Goal: Communication & Community: Ask a question

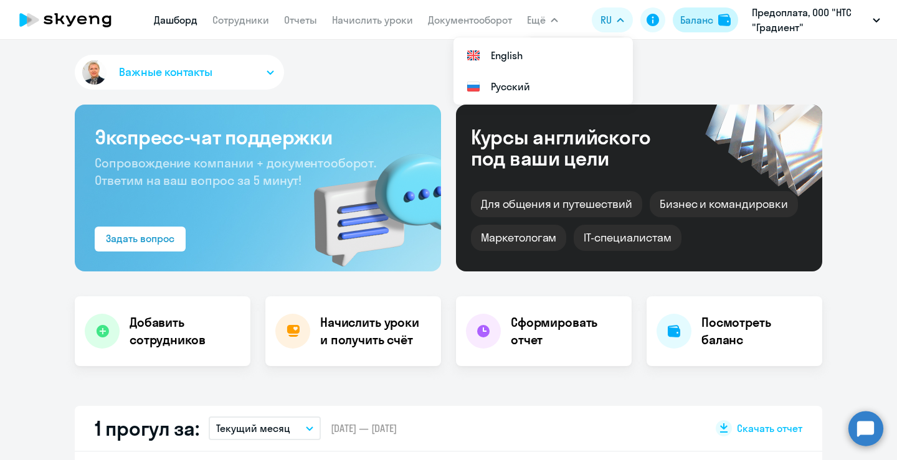
click at [687, 29] on button "Баланс" at bounding box center [705, 19] width 65 height 25
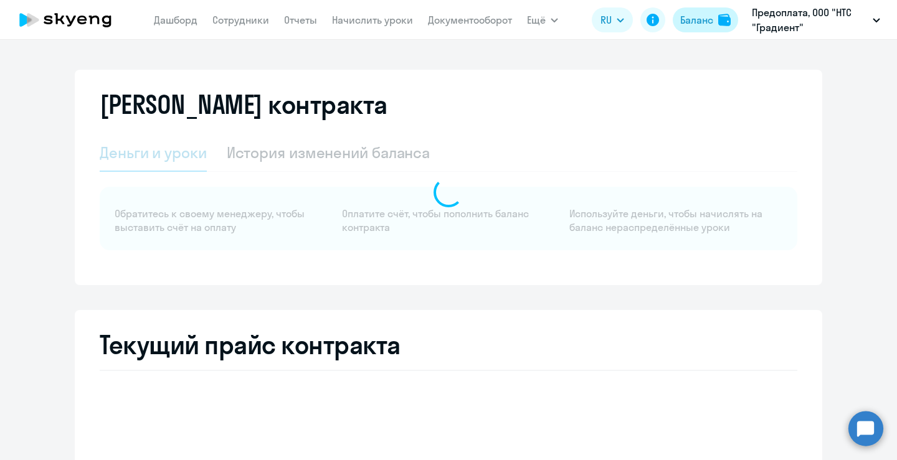
select select "english_adult_not_native_speaker"
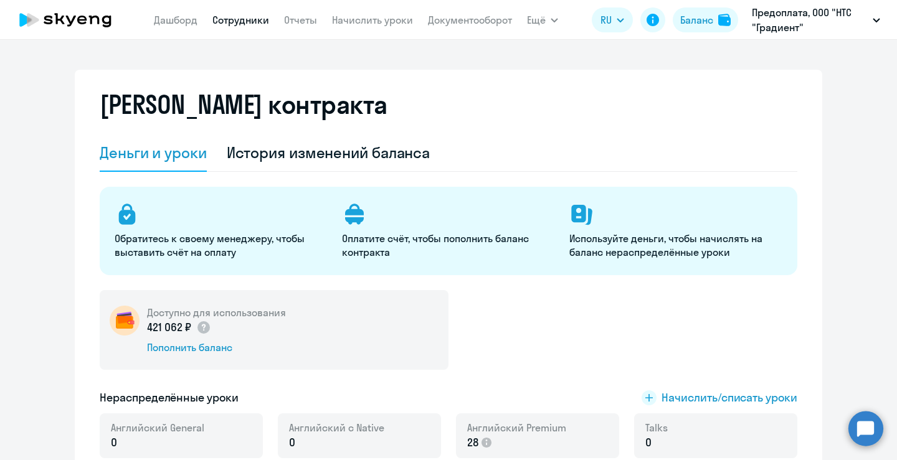
click at [244, 17] on link "Сотрудники" at bounding box center [240, 20] width 57 height 12
select select "30"
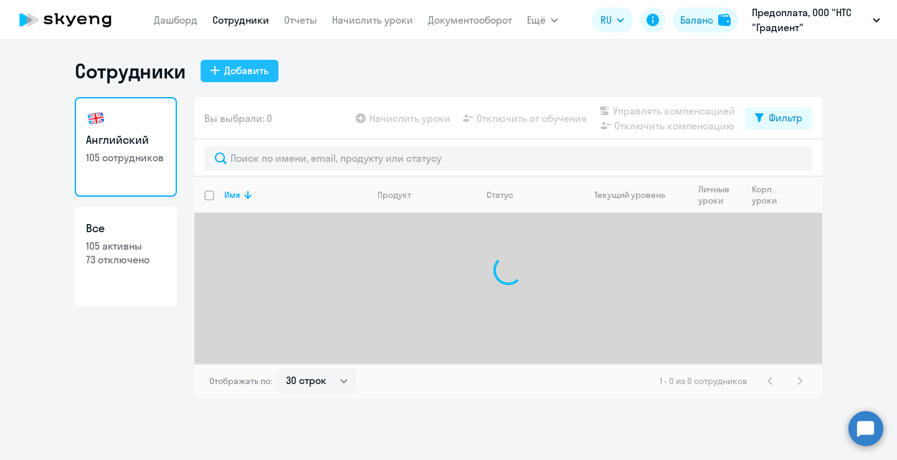
click at [236, 66] on div "Добавить" at bounding box center [246, 70] width 44 height 15
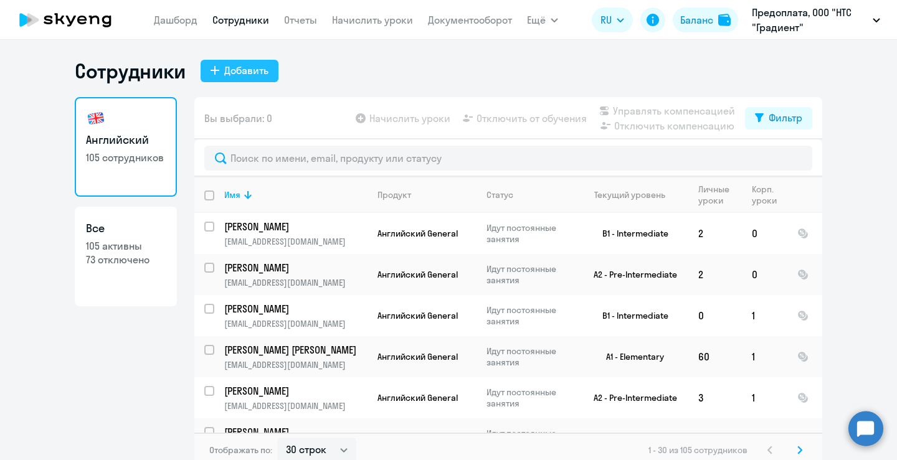
select select "english_adult_not_native_speaker"
select select "3"
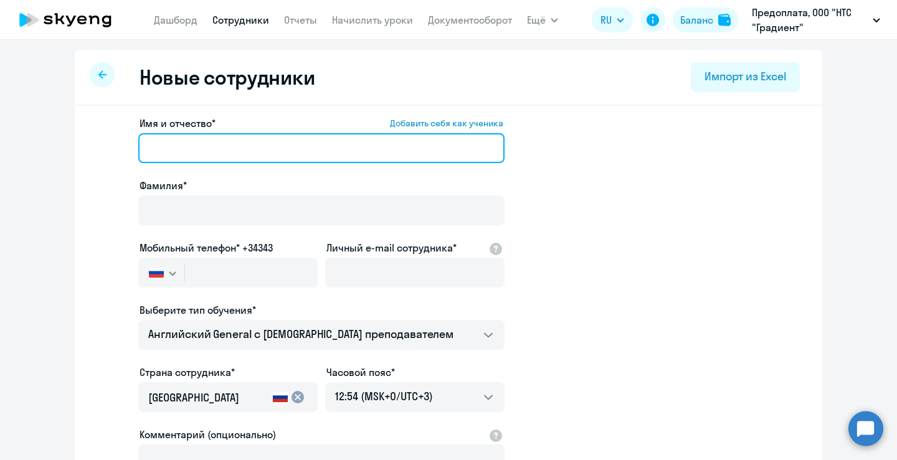
click at [238, 140] on input "Имя и отчество* Добавить себя как ученика" at bounding box center [321, 148] width 366 height 30
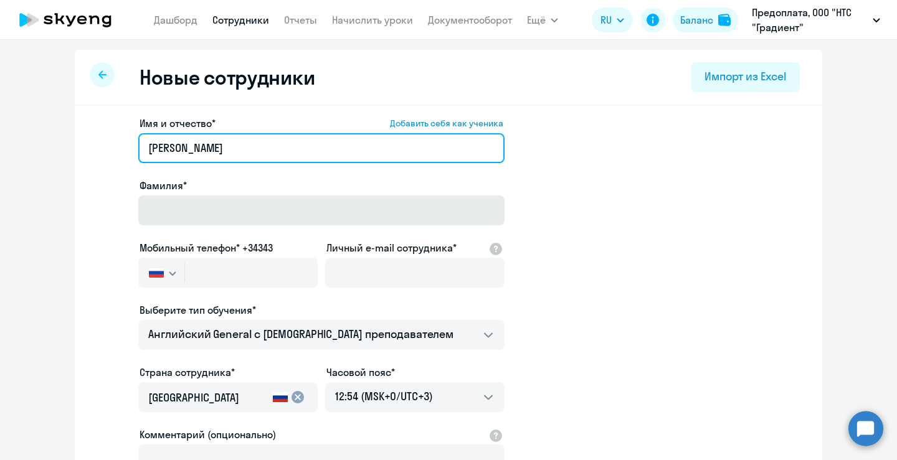
type input "[PERSON_NAME]"
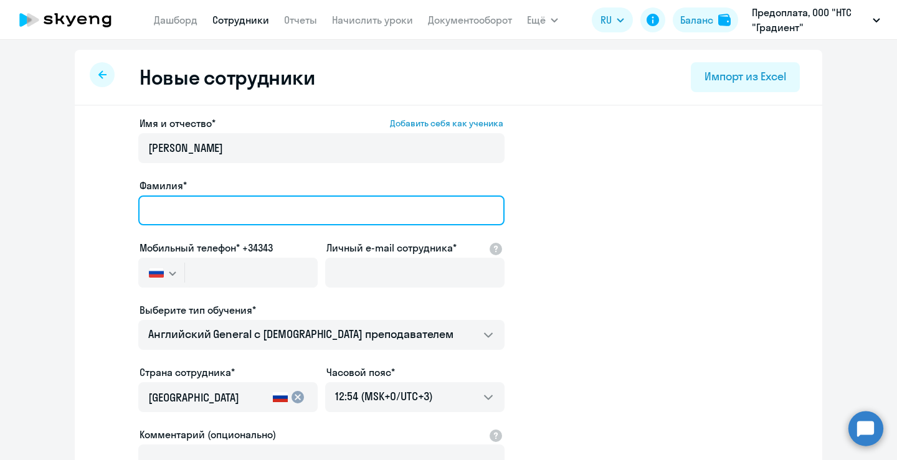
click at [215, 221] on input "Фамилия*" at bounding box center [321, 211] width 366 height 30
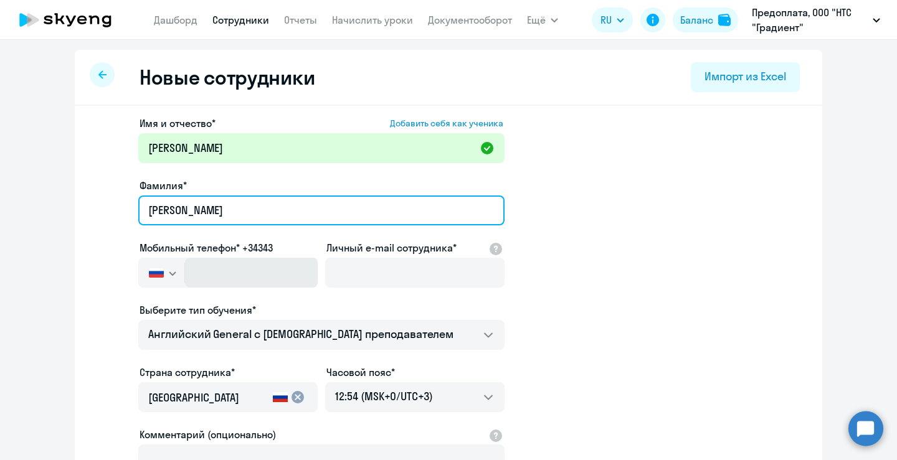
type input "[PERSON_NAME]"
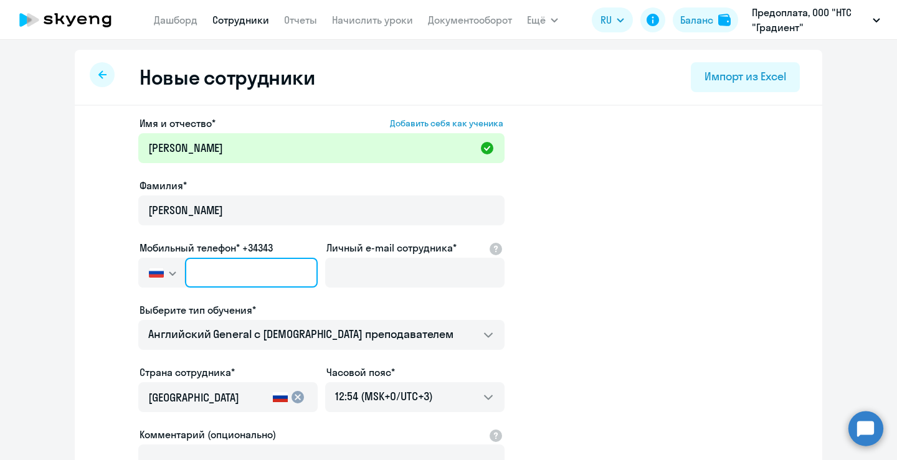
click at [220, 275] on input "text" at bounding box center [251, 273] width 133 height 30
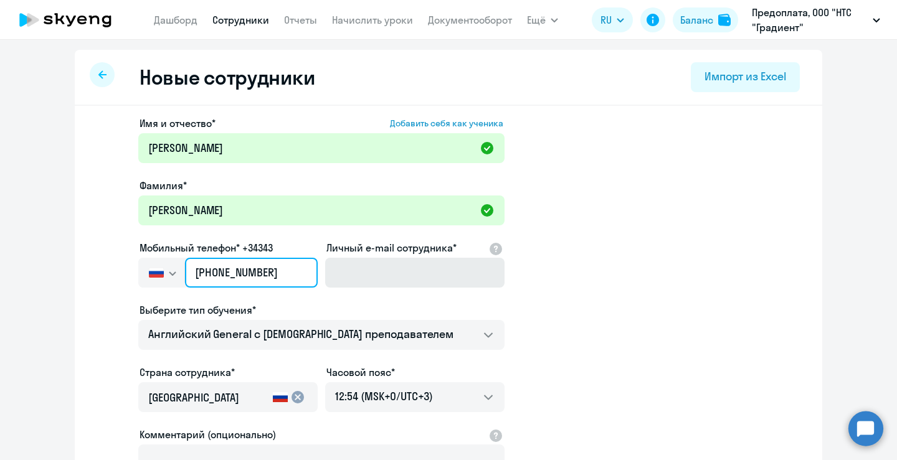
type input "[PHONE_NUMBER]"
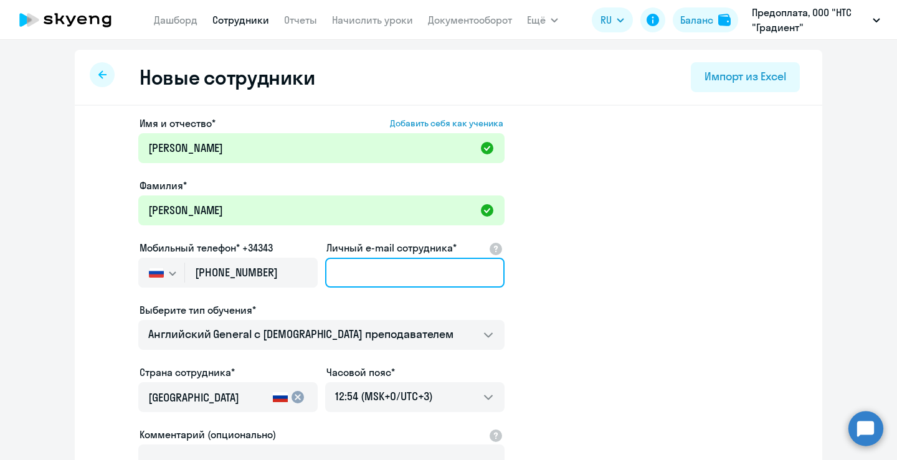
click at [422, 278] on input "Личный e-mail сотрудника*" at bounding box center [414, 273] width 179 height 30
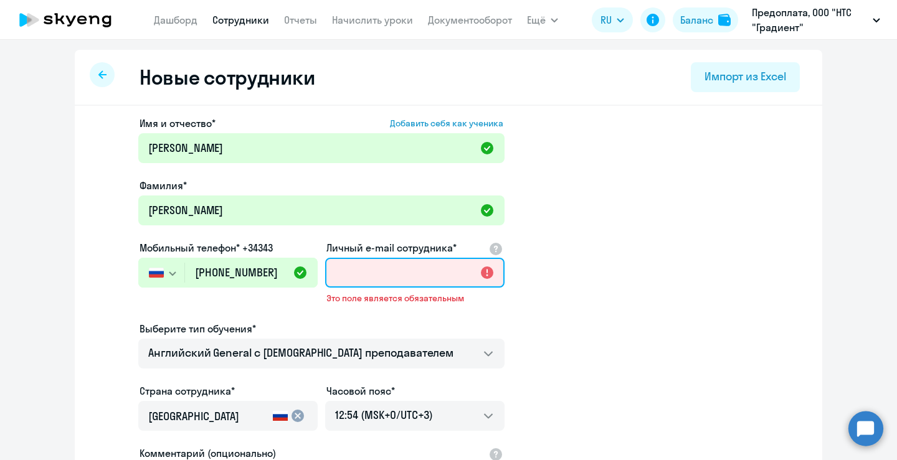
click at [393, 278] on input "Личный e-mail сотрудника*" at bounding box center [414, 273] width 179 height 30
paste input "[EMAIL_ADDRESS][DOMAIN_NAME]"
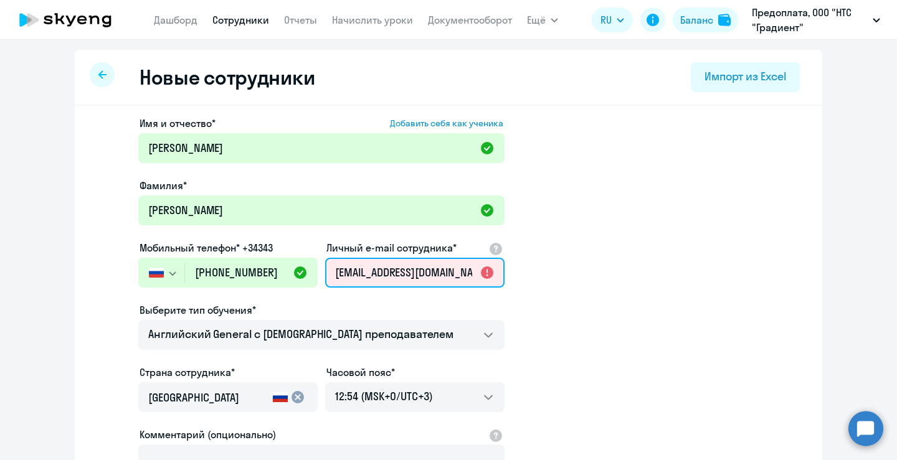
scroll to position [0, 18]
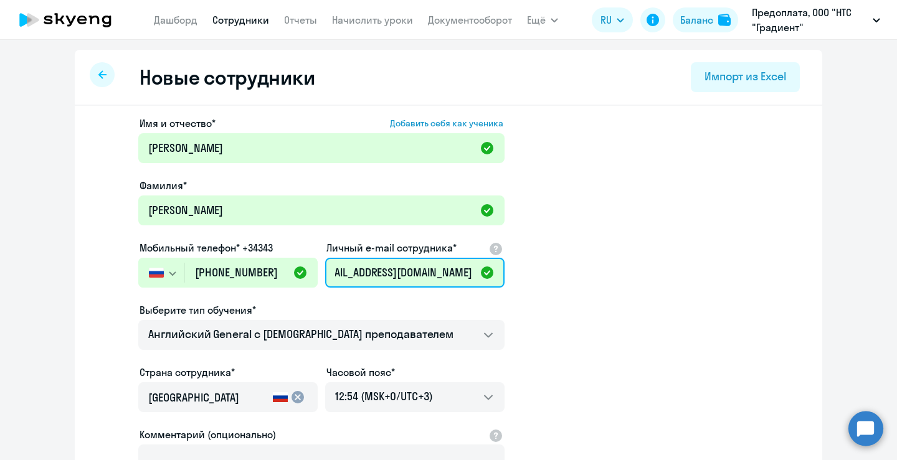
type input "[EMAIL_ADDRESS][DOMAIN_NAME]"
click at [682, 182] on app-new-student-form "Имя и отчество* Добавить себя как ученика [PERSON_NAME]* [PERSON_NAME] Мобильны…" at bounding box center [448, 338] width 707 height 444
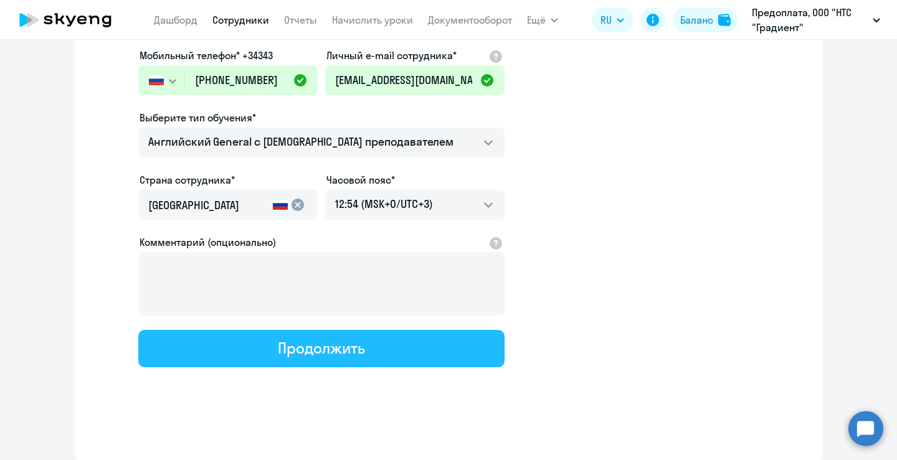
click at [298, 331] on button "Продолжить" at bounding box center [321, 348] width 366 height 37
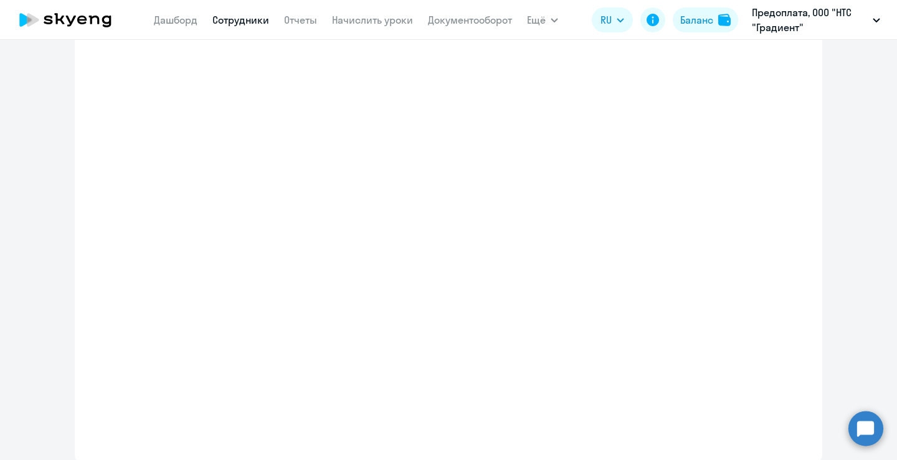
select select "english_adult_not_native_speaker"
select select "3"
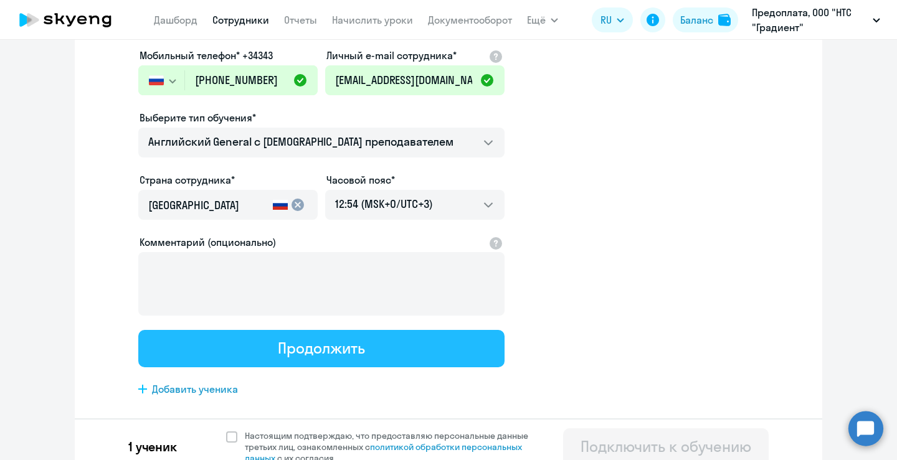
scroll to position [0, 0]
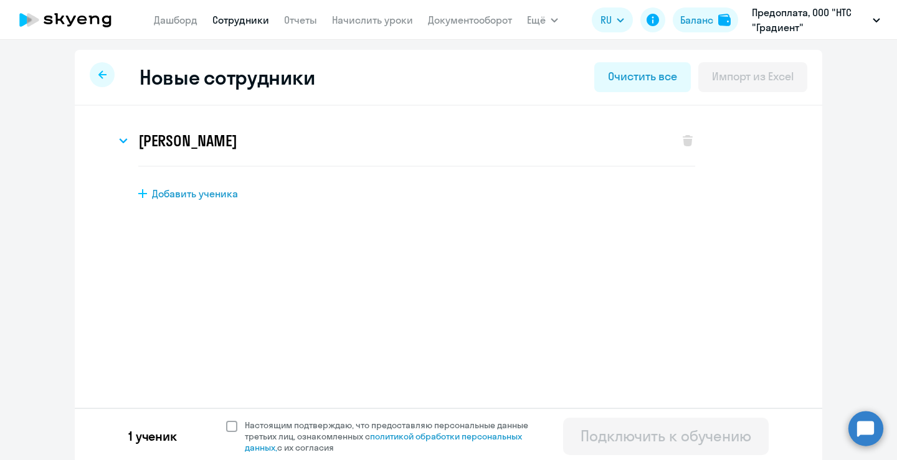
click at [229, 421] on span at bounding box center [231, 426] width 11 height 11
click at [226, 420] on input "Настоящим подтверждаю, что предоставляю персональные данные третьих лиц, ознако…" at bounding box center [225, 419] width 1 height 1
checkbox input "true"
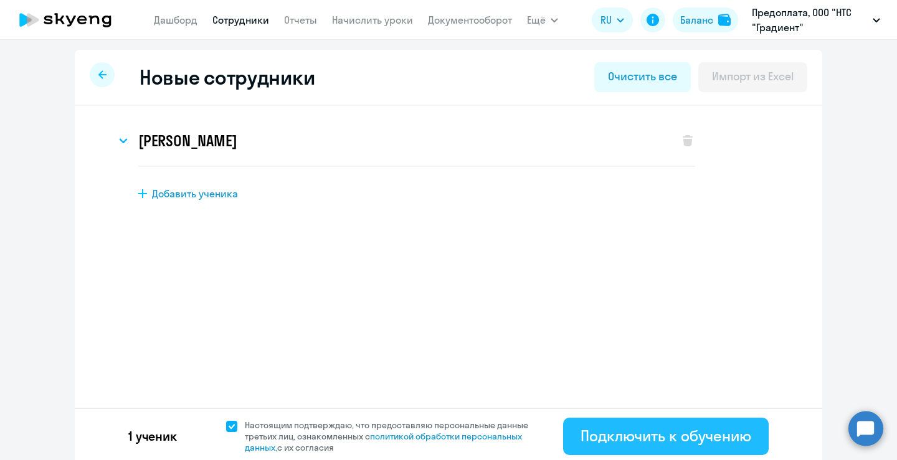
click at [706, 425] on button "Подключить к обучению" at bounding box center [665, 436] width 205 height 37
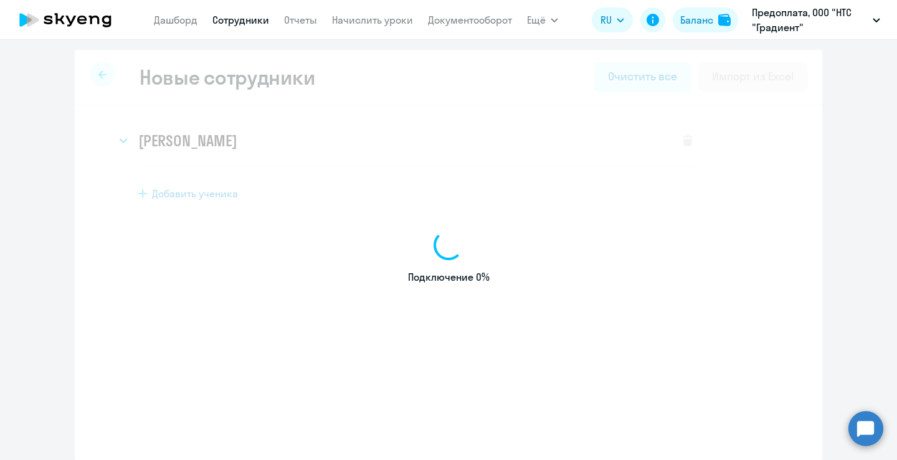
select select "english_adult_not_native_speaker"
select select "3"
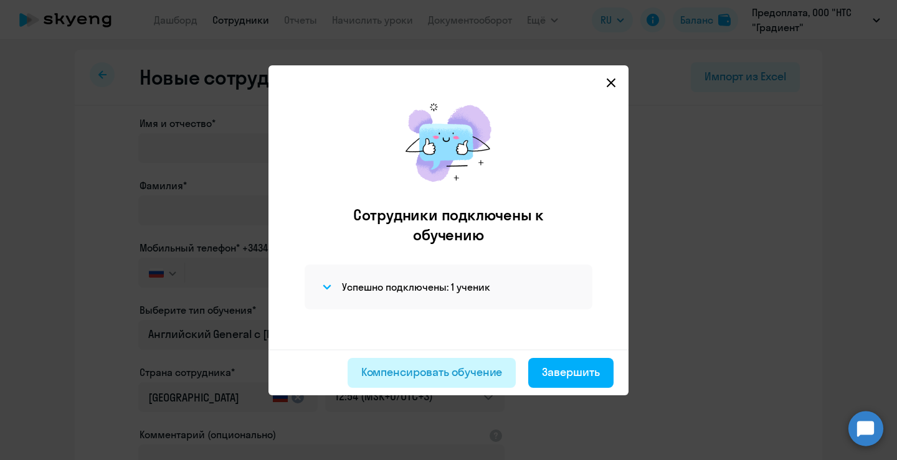
click at [481, 359] on button "Компенсировать обучение" at bounding box center [431, 373] width 169 height 30
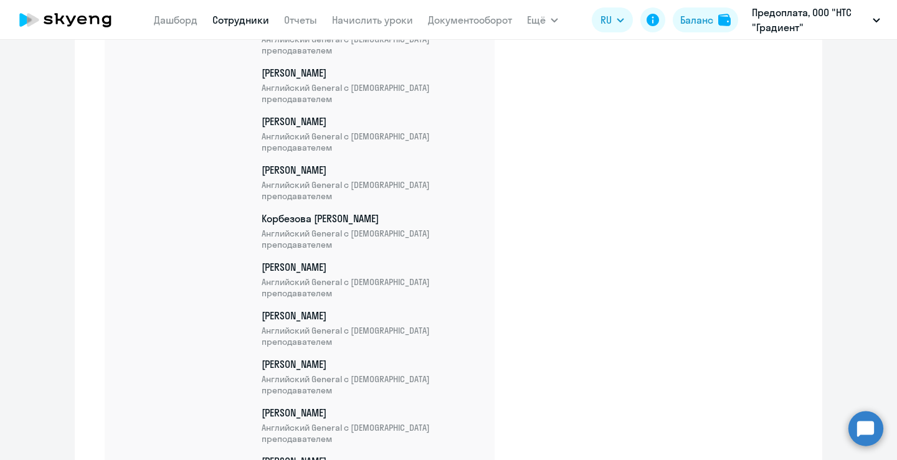
scroll to position [5165, 0]
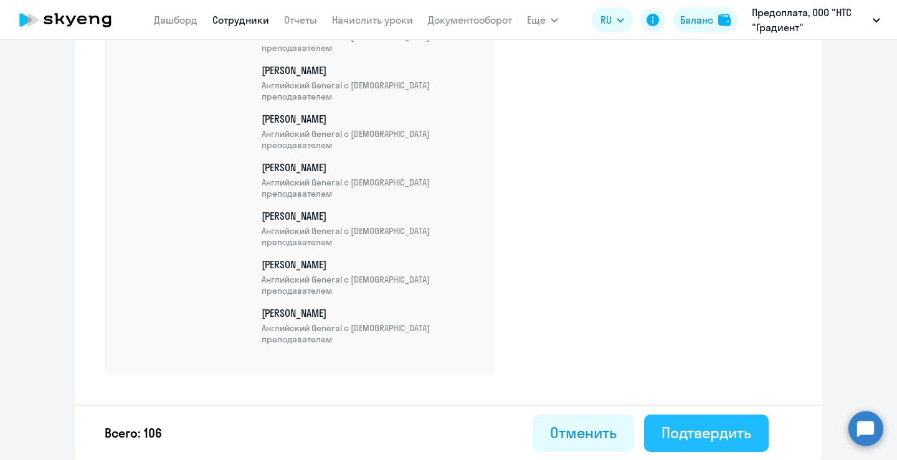
click at [685, 427] on div "Подтвердить" at bounding box center [706, 433] width 90 height 20
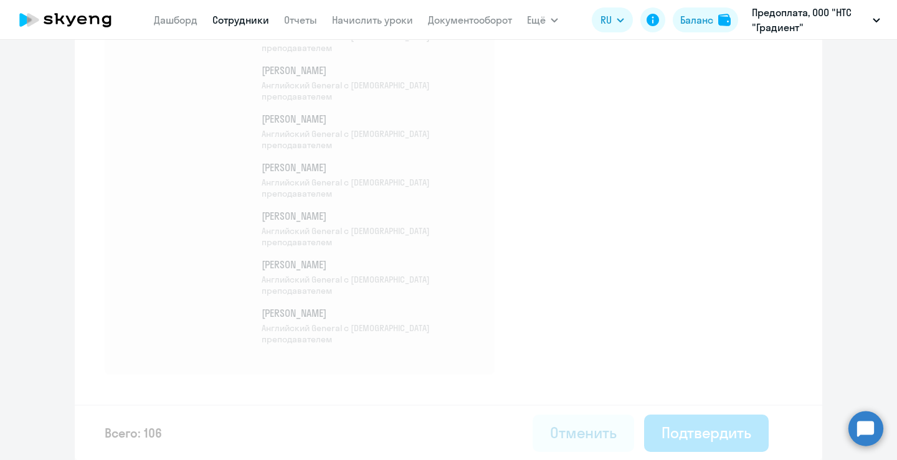
select select "30"
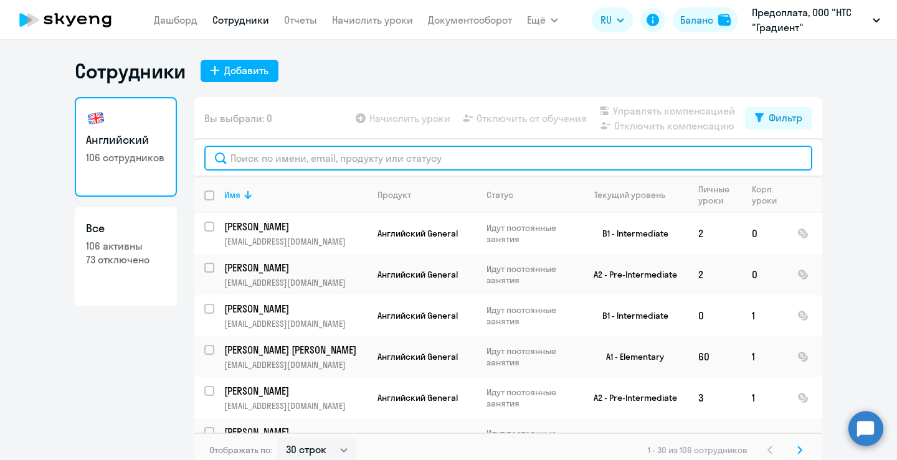
click at [331, 155] on input "text" at bounding box center [508, 158] width 608 height 25
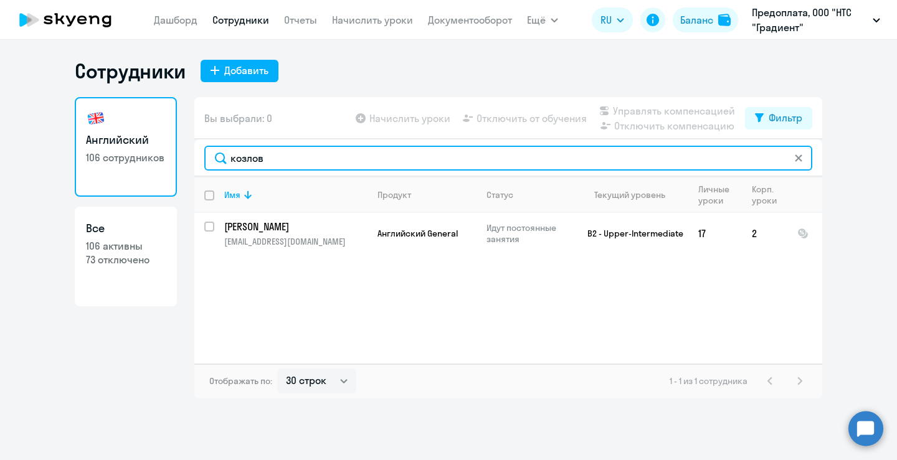
click at [258, 156] on input "козлов" at bounding box center [508, 158] width 608 height 25
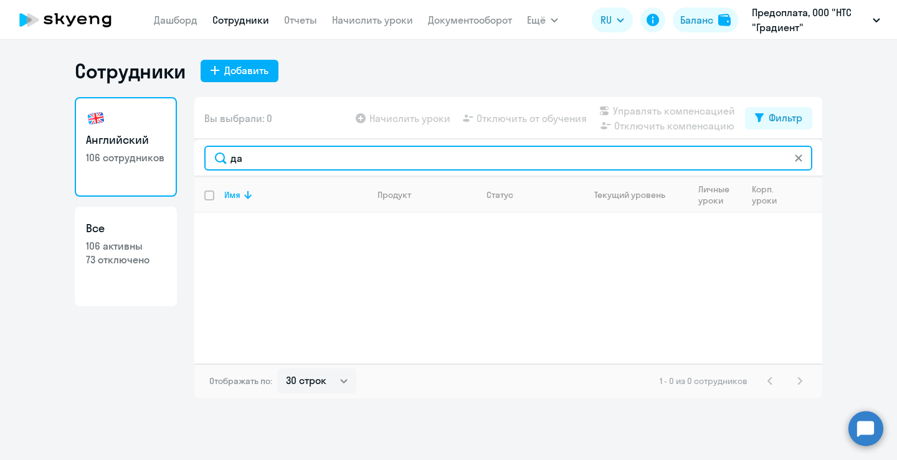
type input "д"
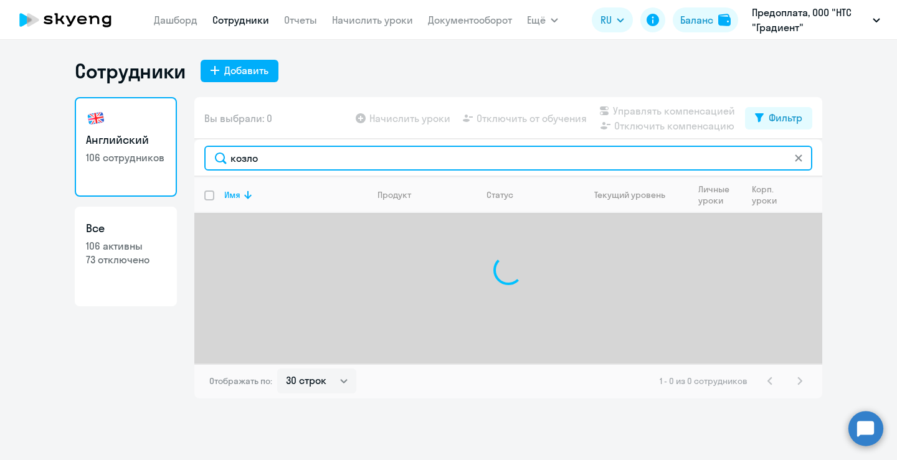
type input "козлов"
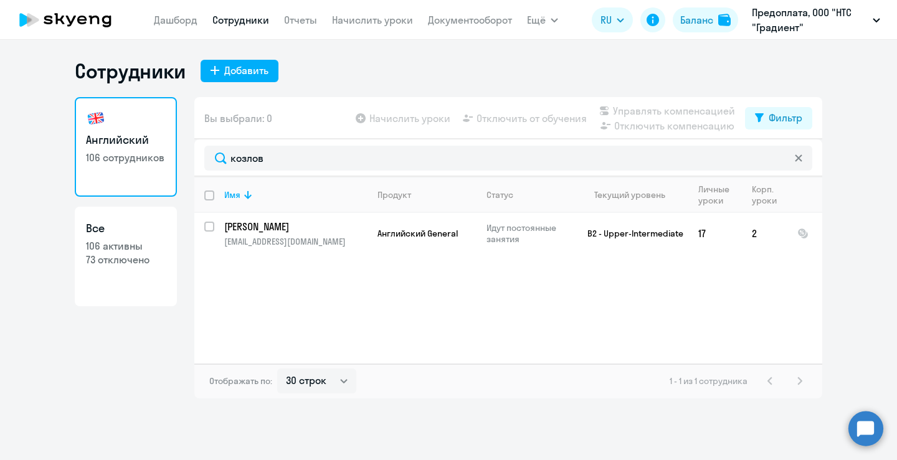
click at [796, 152] on div at bounding box center [798, 158] width 10 height 25
click at [138, 251] on p "106 активны" at bounding box center [126, 246] width 80 height 14
select select "30"
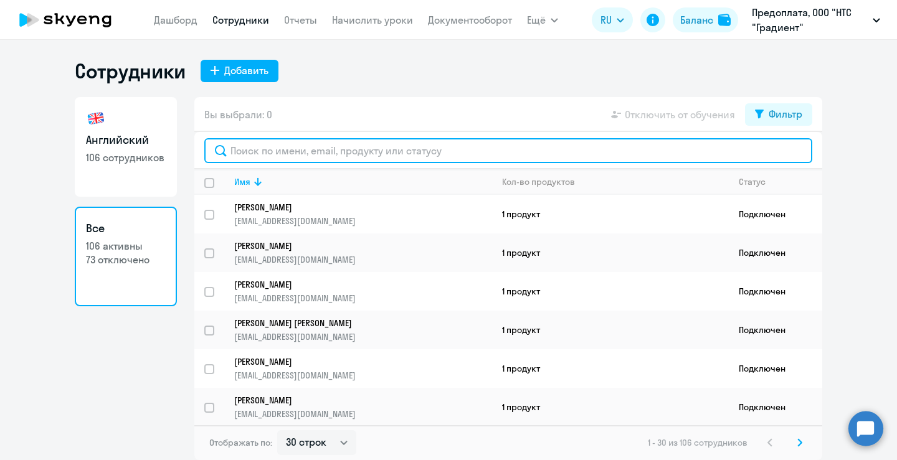
click at [276, 154] on input "text" at bounding box center [508, 150] width 608 height 25
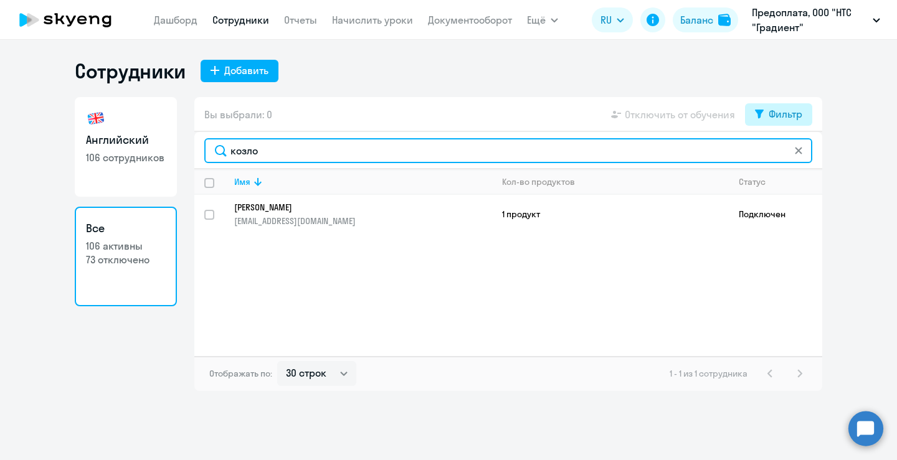
type input "козло"
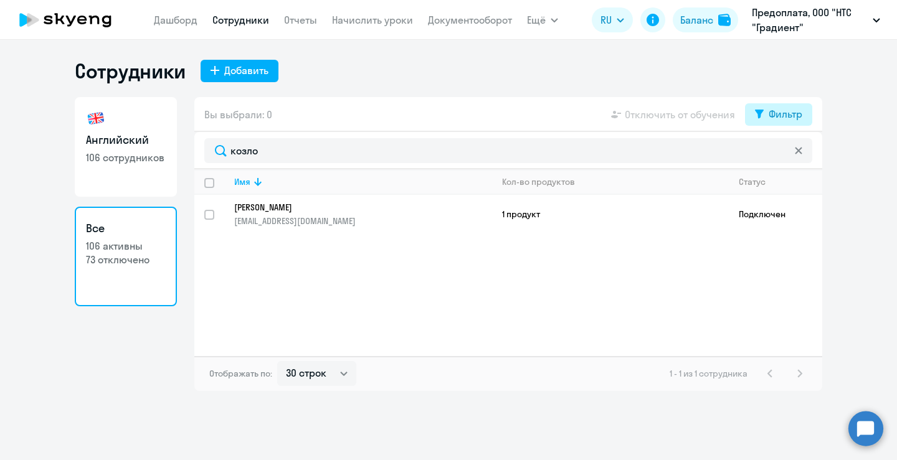
click at [768, 120] on div "Фильтр" at bounding box center [785, 113] width 34 height 15
click at [794, 154] on span at bounding box center [791, 155] width 21 height 12
click at [781, 154] on input "checkbox" at bounding box center [780, 154] width 1 height 1
checkbox input "true"
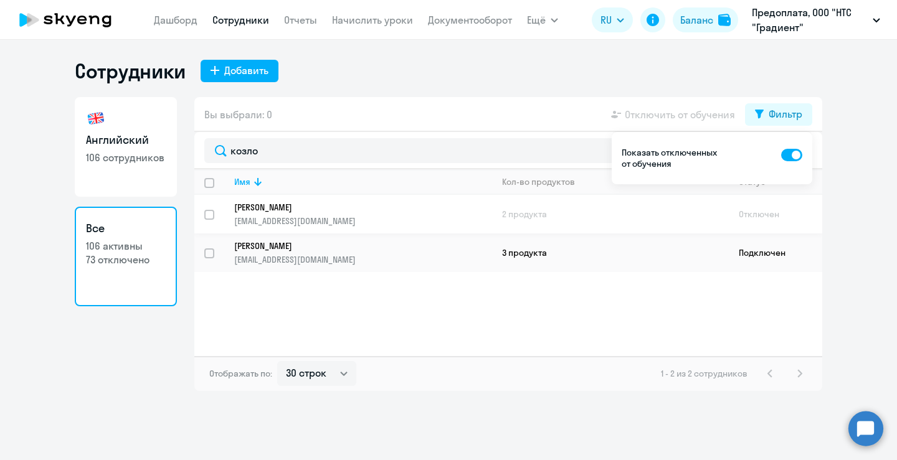
click at [211, 213] on input "select row 36996662" at bounding box center [216, 222] width 25 height 25
checkbox input "true"
click at [311, 205] on p "[PERSON_NAME]" at bounding box center [354, 207] width 240 height 11
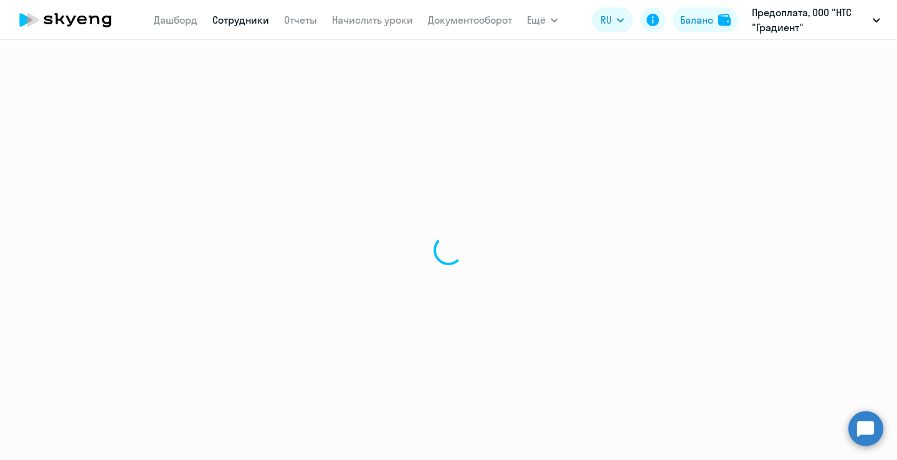
select select "english"
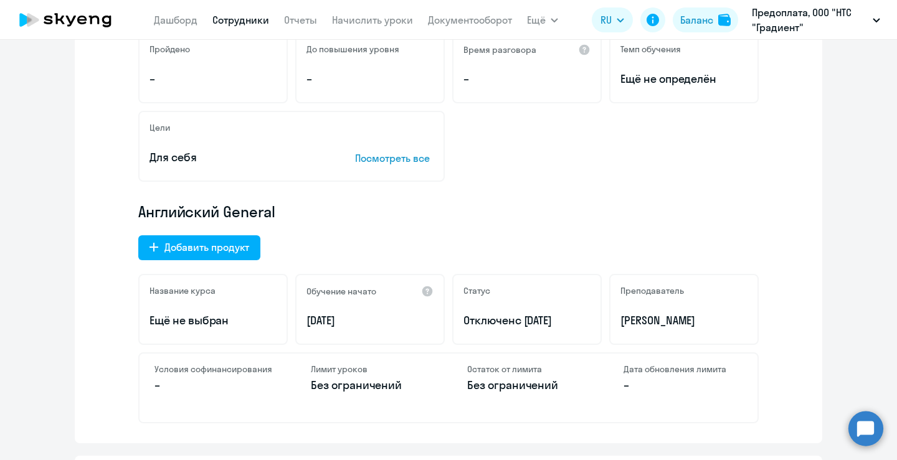
scroll to position [311, 0]
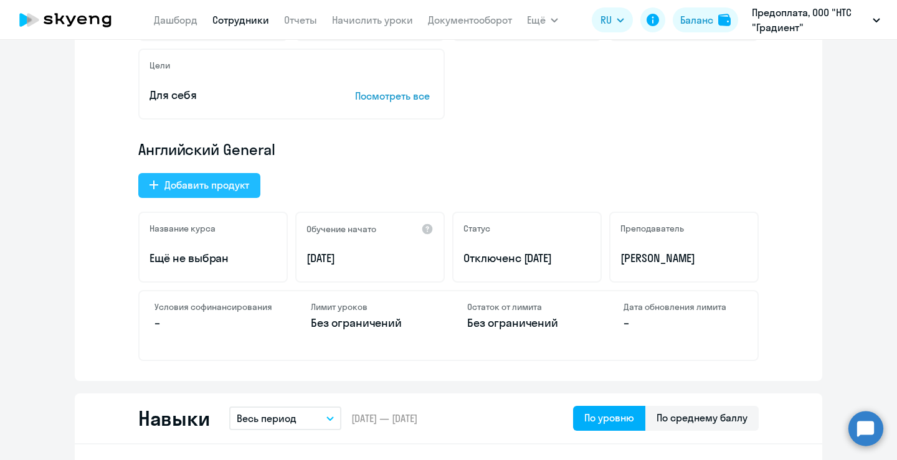
click at [212, 186] on div "Добавить продукт" at bounding box center [206, 184] width 85 height 15
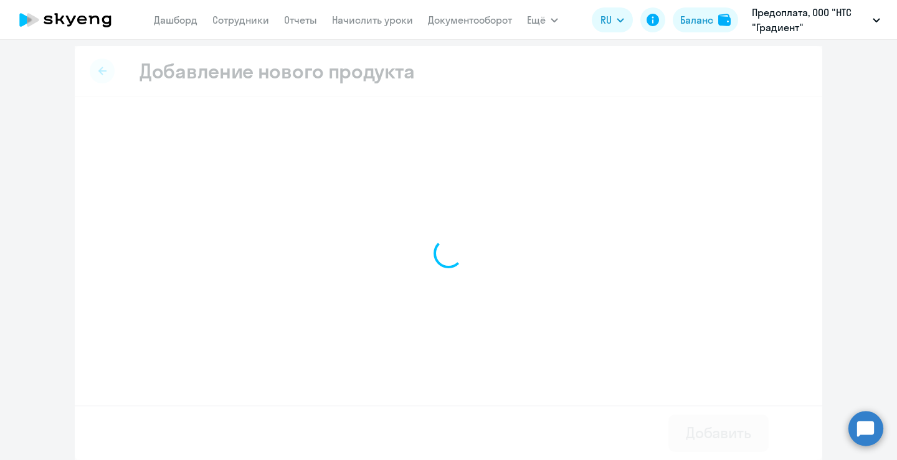
scroll to position [4, 0]
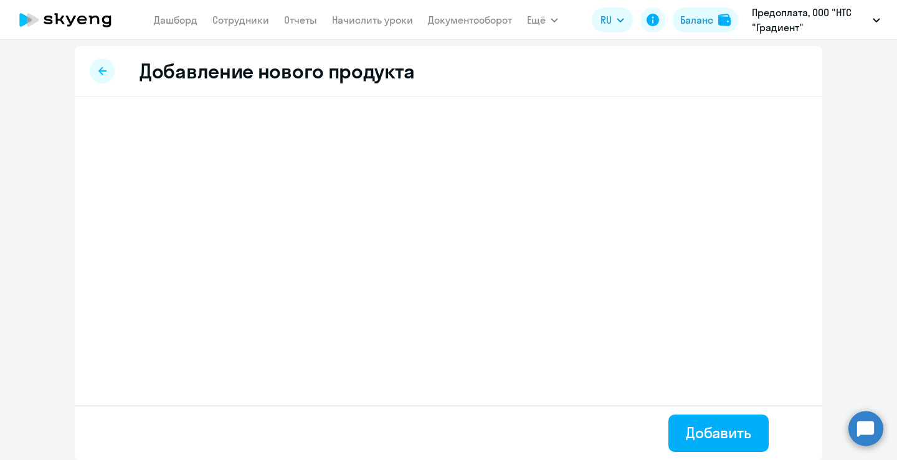
click at [90, 74] on div at bounding box center [102, 71] width 25 height 25
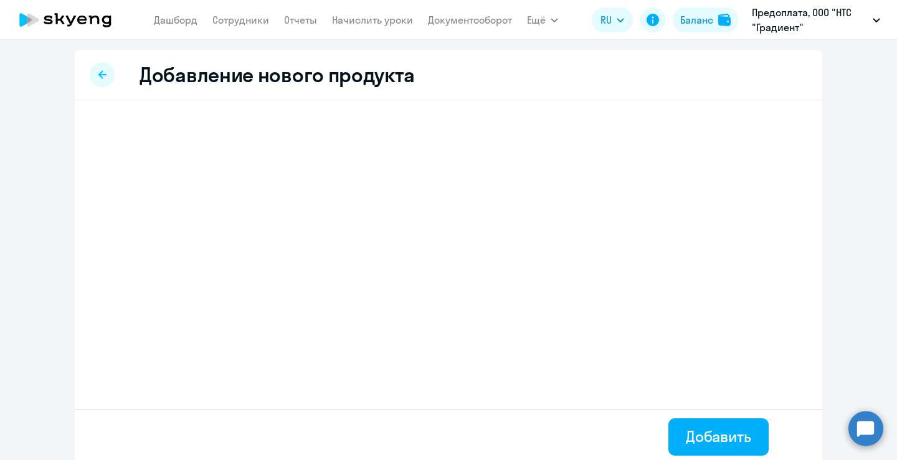
select select "english"
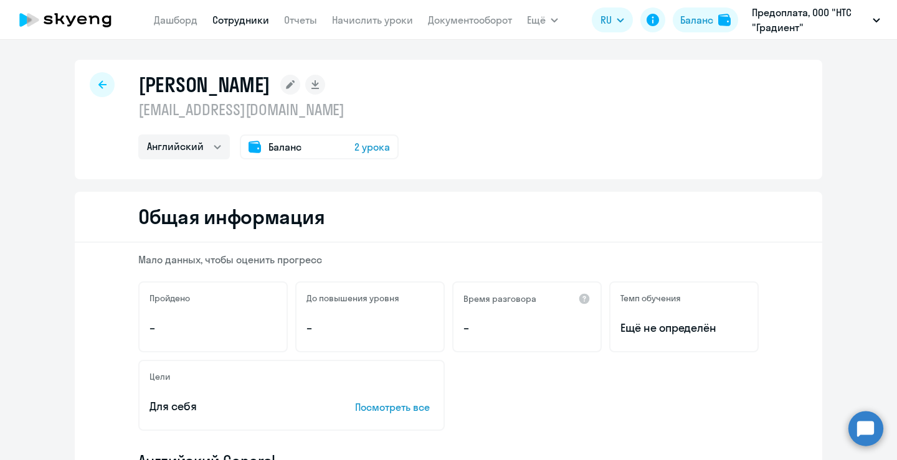
click at [98, 84] on icon at bounding box center [102, 84] width 8 height 8
select select "30"
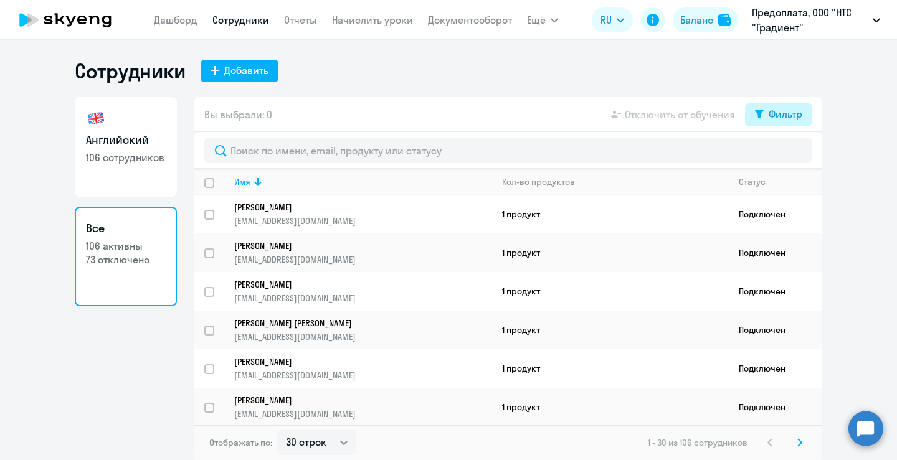
click at [795, 110] on div "Фильтр" at bounding box center [785, 113] width 34 height 15
click at [794, 159] on span at bounding box center [791, 155] width 21 height 12
click at [781, 155] on input "checkbox" at bounding box center [780, 154] width 1 height 1
checkbox input "true"
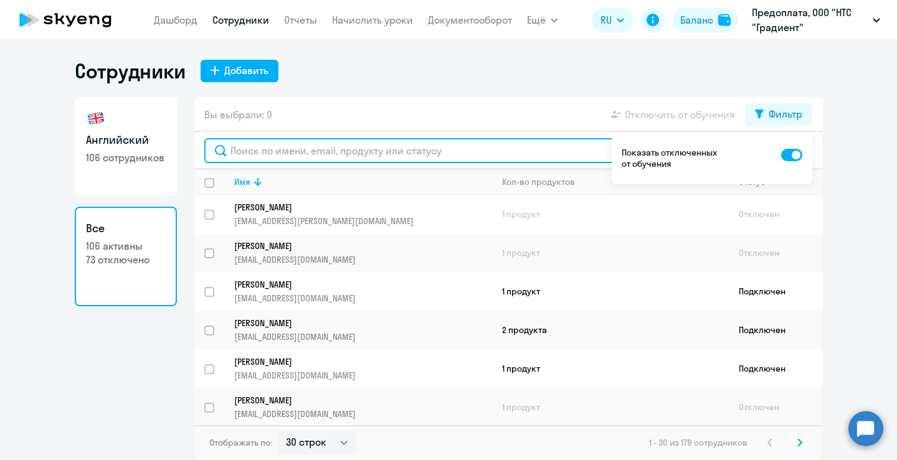
click at [565, 148] on input "text" at bounding box center [508, 150] width 608 height 25
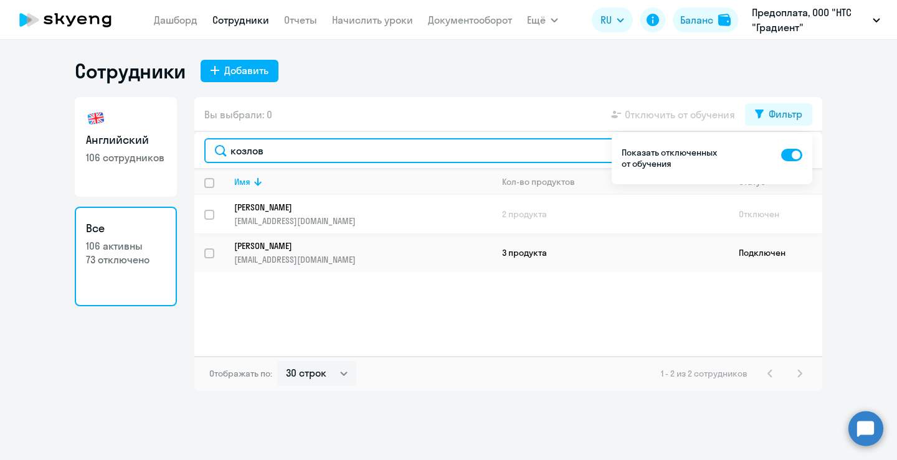
type input "козлов"
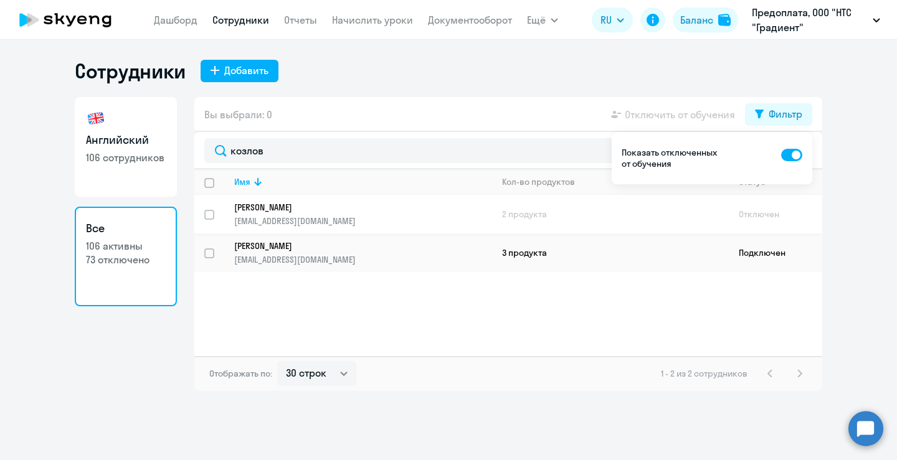
click at [208, 217] on input "select row 36996662" at bounding box center [216, 222] width 25 height 25
checkbox input "true"
click at [682, 111] on span "Отключить от обучения" at bounding box center [680, 114] width 110 height 15
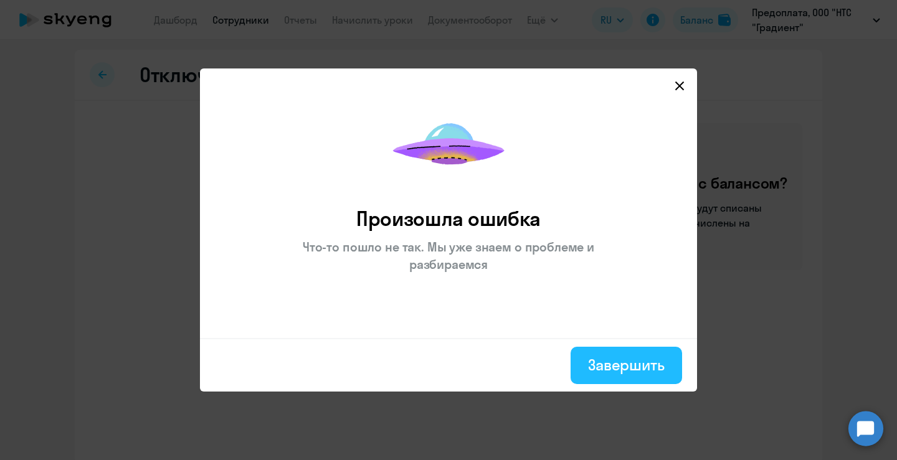
click at [605, 377] on button "Завершить" at bounding box center [625, 365] width 111 height 37
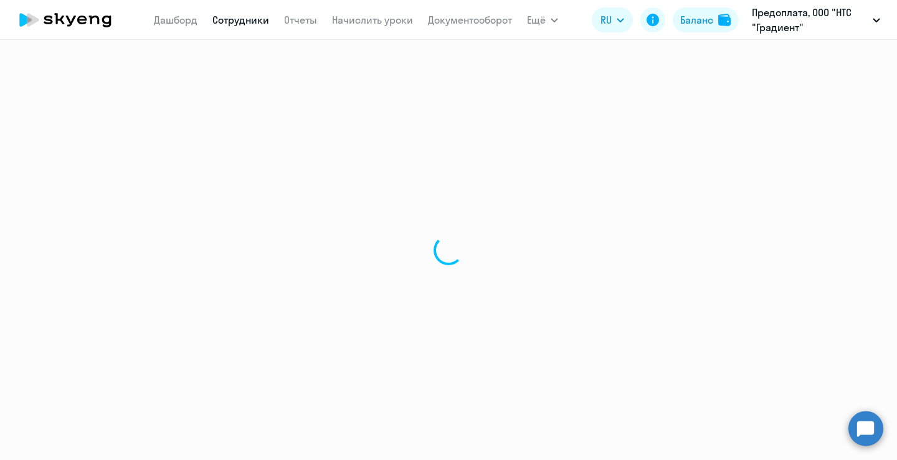
select select "30"
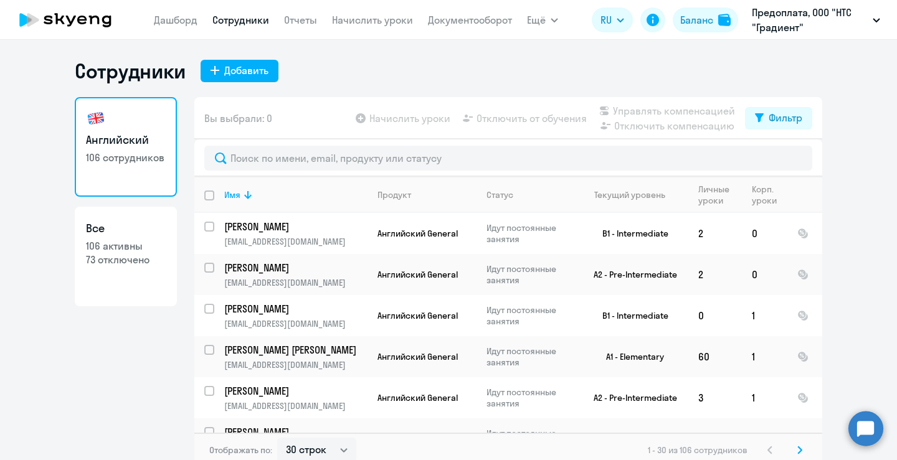
click at [861, 423] on circle at bounding box center [865, 428] width 35 height 35
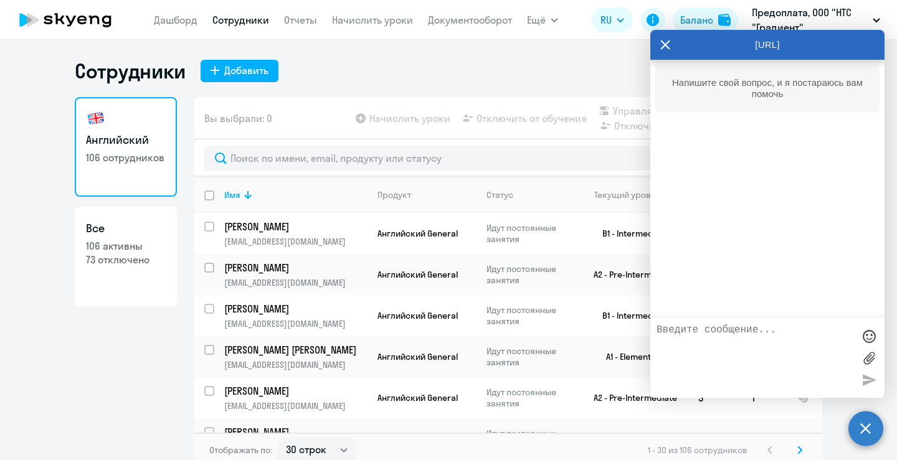
click at [861, 423] on circle at bounding box center [865, 428] width 35 height 35
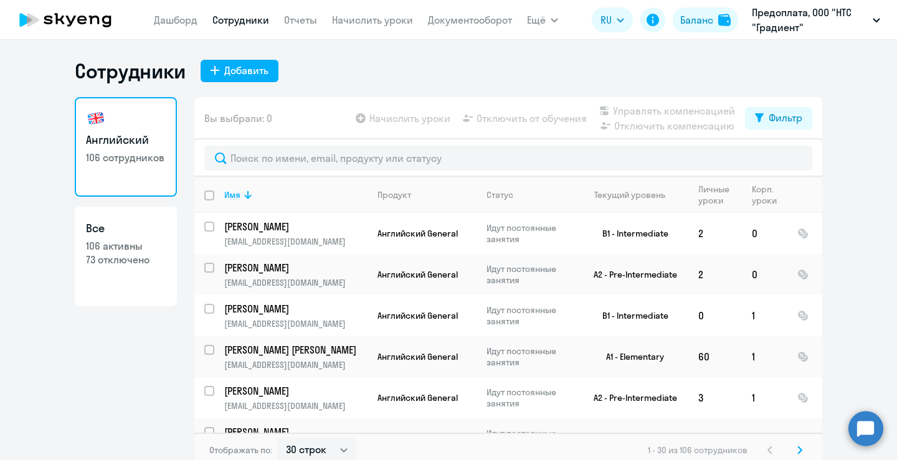
click at [861, 423] on circle at bounding box center [865, 428] width 35 height 35
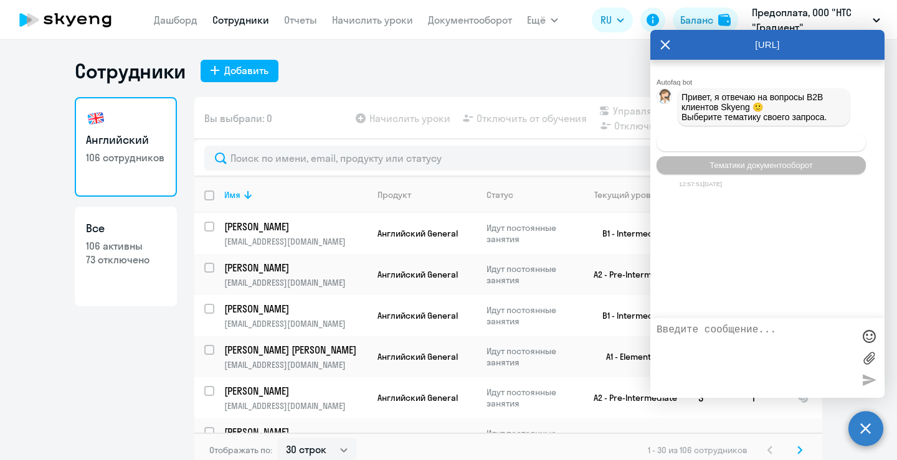
click at [791, 147] on span "Операционное сопровождение" at bounding box center [760, 142] width 117 height 9
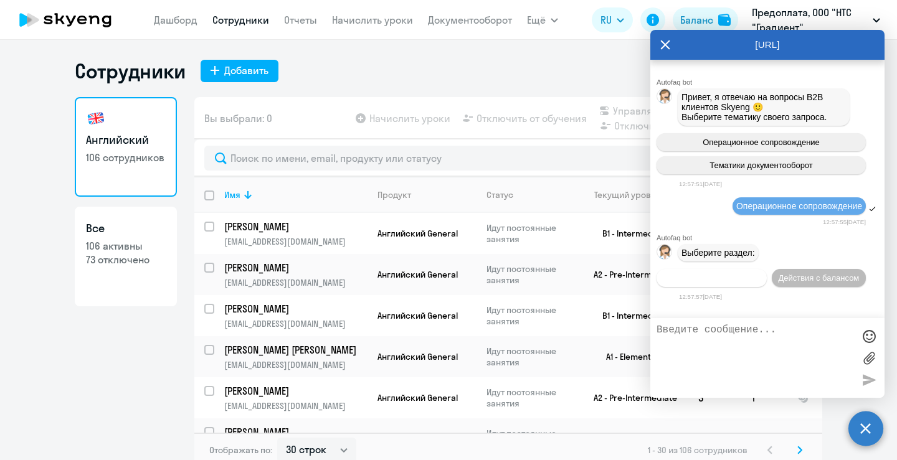
click at [734, 274] on button "Действия по сотрудникам" at bounding box center [711, 278] width 110 height 18
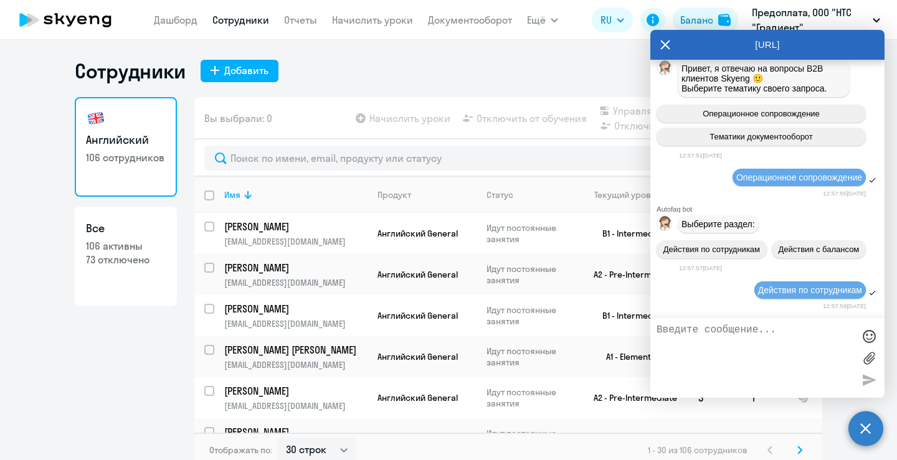
scroll to position [200, 0]
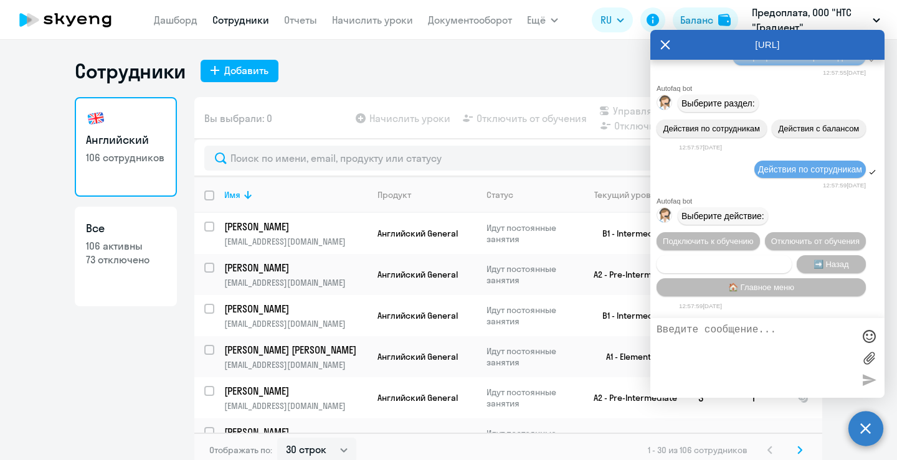
click at [743, 262] on span "Сотруднику нужна помощь" at bounding box center [723, 264] width 101 height 9
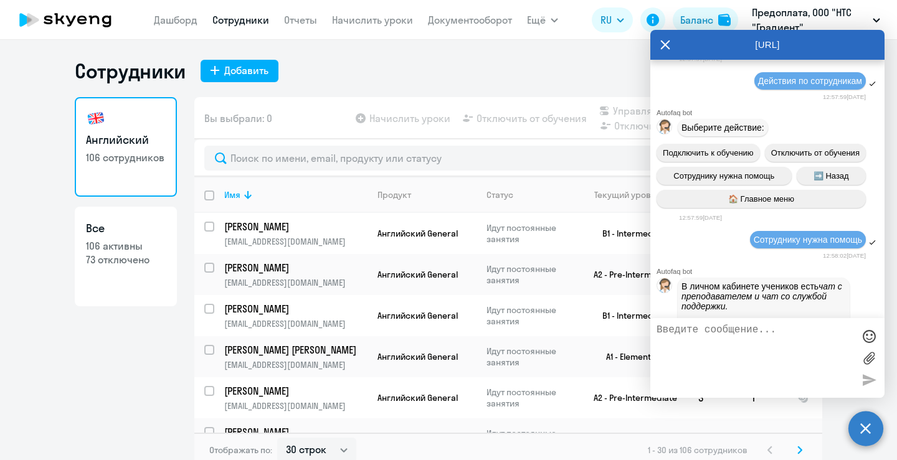
scroll to position [631, 0]
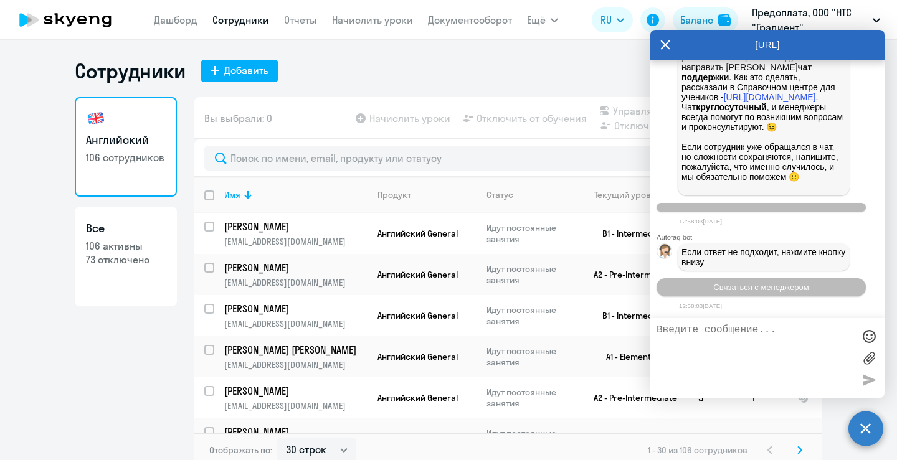
click at [719, 326] on textarea at bounding box center [754, 357] width 197 height 67
click at [724, 288] on span "Связаться с менеджером" at bounding box center [760, 287] width 95 height 9
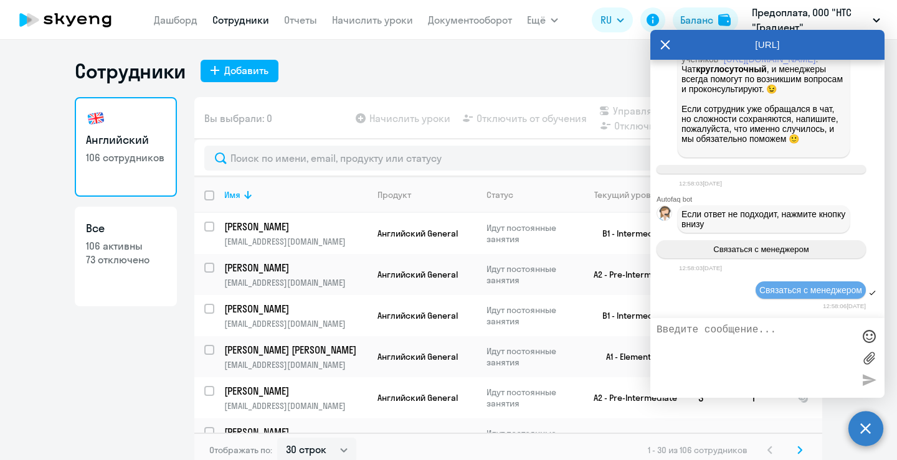
scroll to position [669, 0]
click at [713, 328] on textarea at bounding box center [754, 357] width 197 height 67
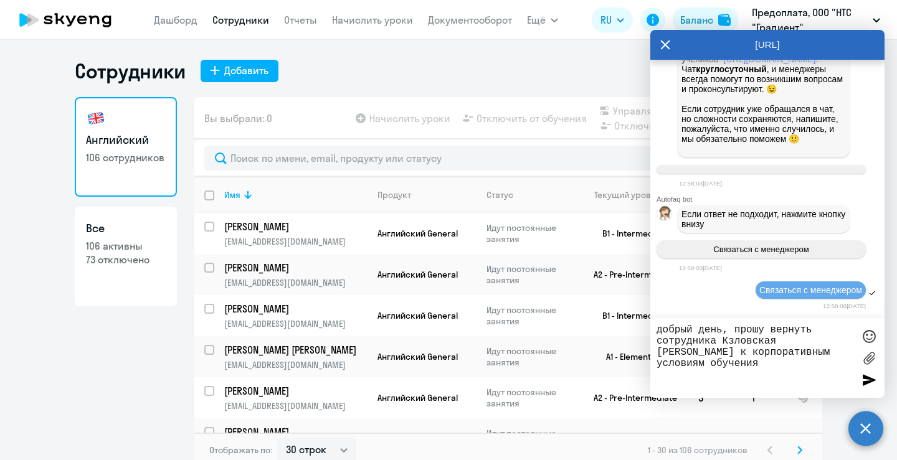
click at [730, 342] on textarea "добрый день, прошу вернуть сотрудника Кзловская [PERSON_NAME] к корпоративным у…" at bounding box center [754, 357] width 197 height 67
type textarea "добрый день, прошу вернуть сотрудника [PERSON_NAME] к корпоративным условиям об…"
click at [863, 376] on div at bounding box center [868, 379] width 19 height 19
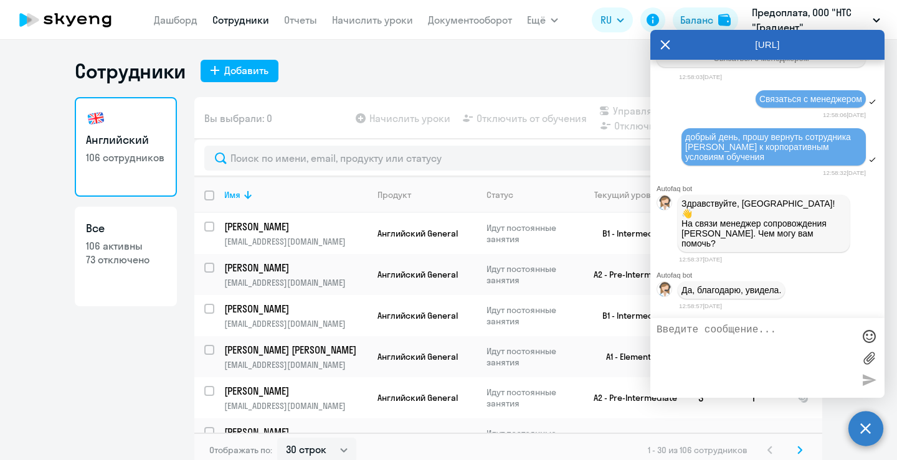
scroll to position [899, 0]
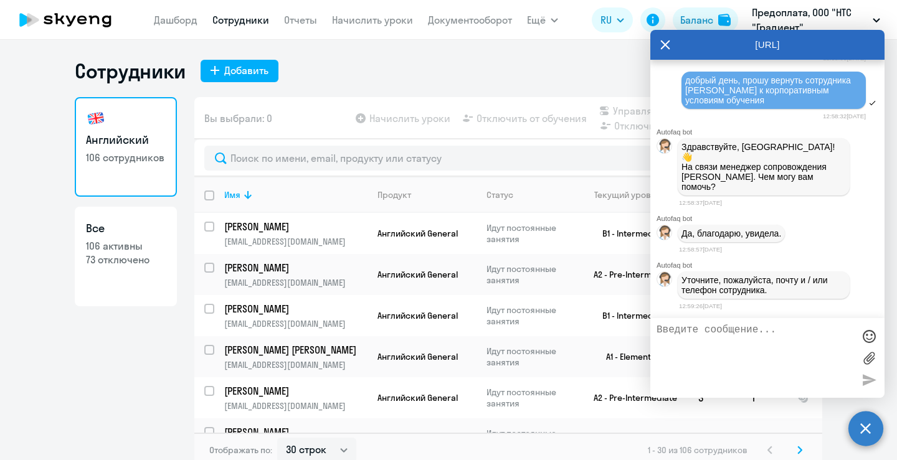
click at [676, 337] on textarea at bounding box center [754, 357] width 197 height 67
paste textarea "[EMAIL_ADDRESS][DOMAIN_NAME]"
type textarea "[EMAIL_ADDRESS][DOMAIN_NAME]"
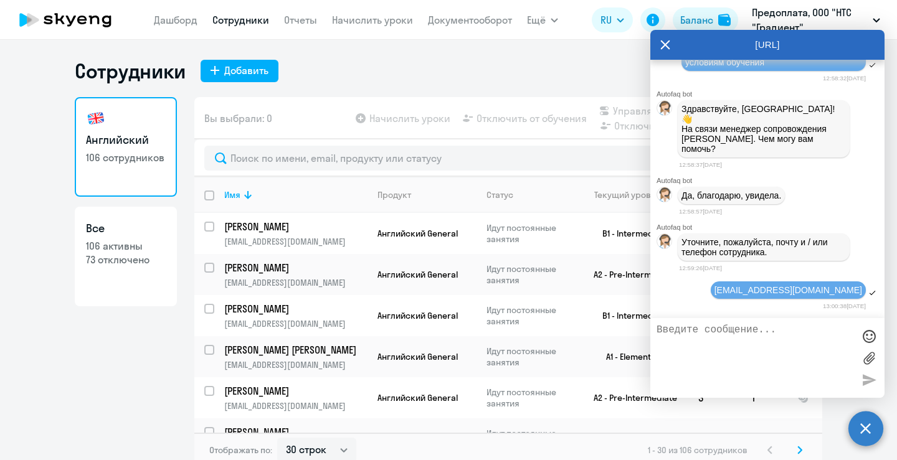
scroll to position [937, 0]
click at [701, 334] on textarea at bounding box center [754, 357] width 197 height 67
paste textarea "+ [PHONE_NUMBER]"
type textarea "+ [PHONE_NUMBER]"
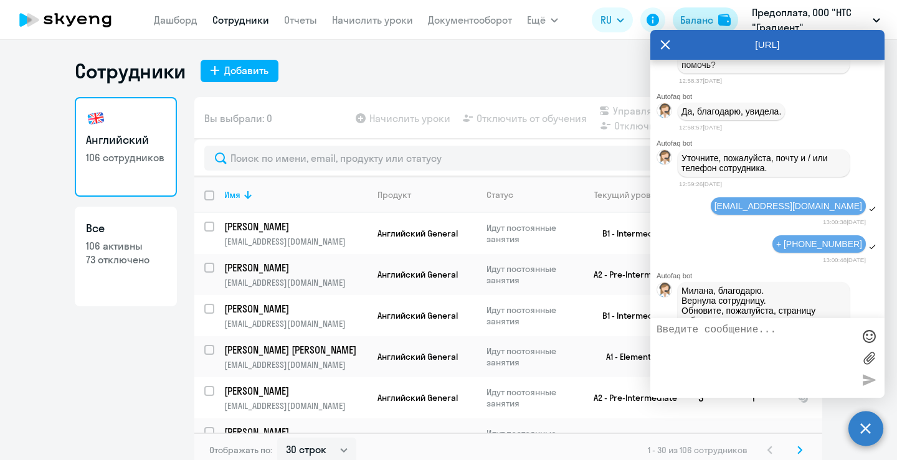
scroll to position [1081, 0]
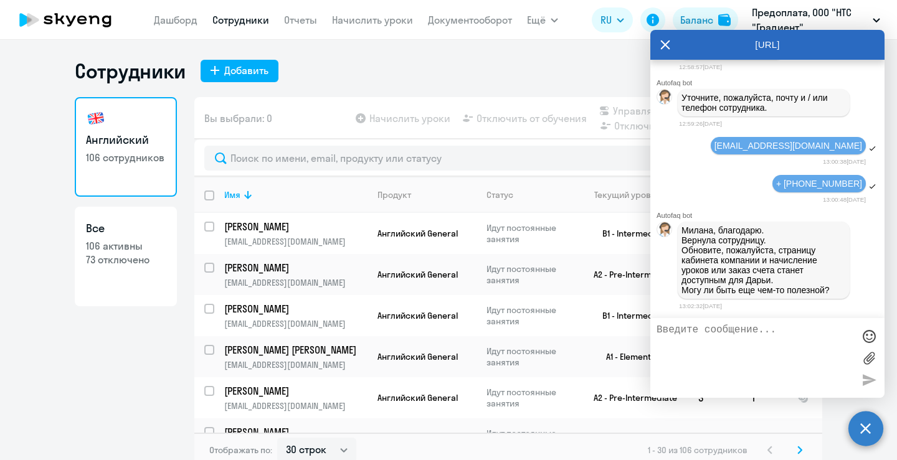
click at [695, 333] on textarea at bounding box center [754, 357] width 197 height 67
type textarea "спасибо!"
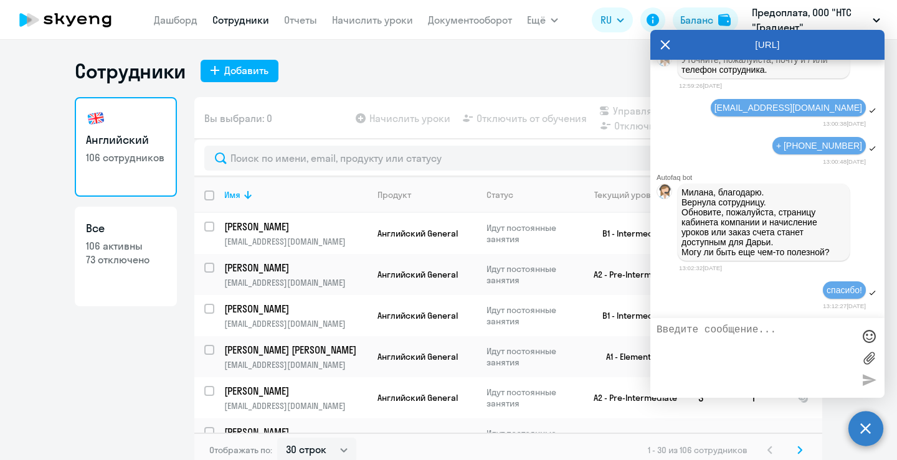
click at [878, 422] on circle at bounding box center [865, 428] width 35 height 35
